Goal: Task Accomplishment & Management: Complete application form

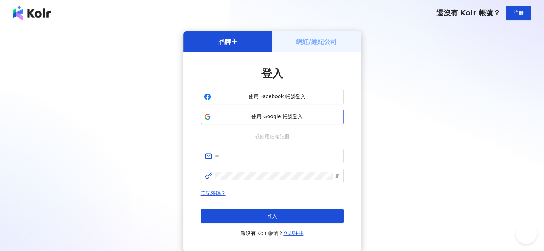
click at [287, 120] on button "使用 Google 帳號登入" at bounding box center [272, 117] width 143 height 14
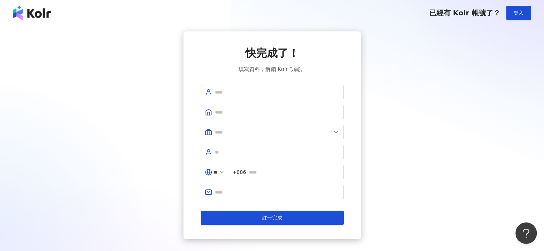
click at [41, 14] on img at bounding box center [32, 13] width 38 height 14
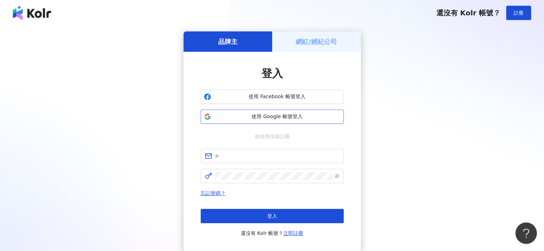
click at [279, 122] on button "使用 Google 帳號登入" at bounding box center [272, 117] width 143 height 14
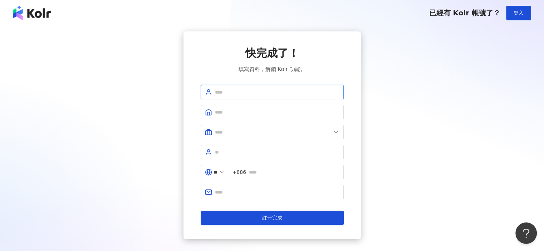
click at [264, 92] on input "text" at bounding box center [277, 92] width 124 height 8
click at [235, 110] on input "text" at bounding box center [277, 112] width 124 height 8
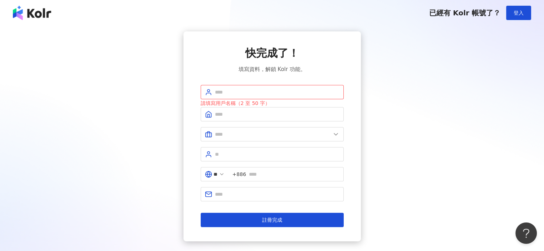
click at [49, 16] on img at bounding box center [32, 13] width 38 height 14
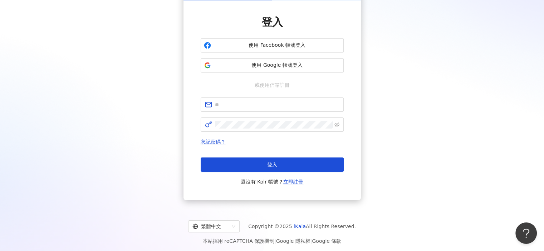
scroll to position [54, 0]
